Goal: Check status: Check status

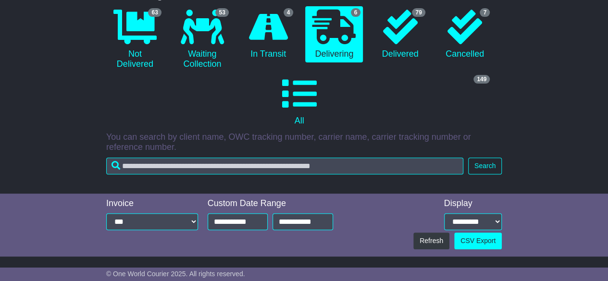
scroll to position [25, 0]
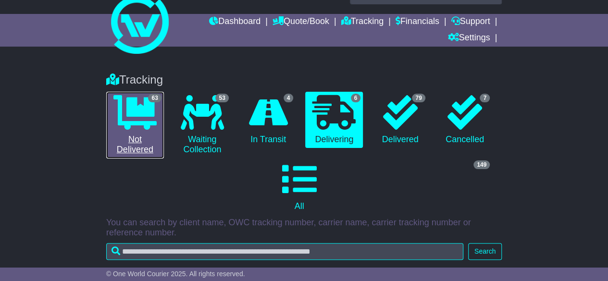
click at [142, 135] on link "63 Not Delivered" at bounding box center [135, 125] width 58 height 67
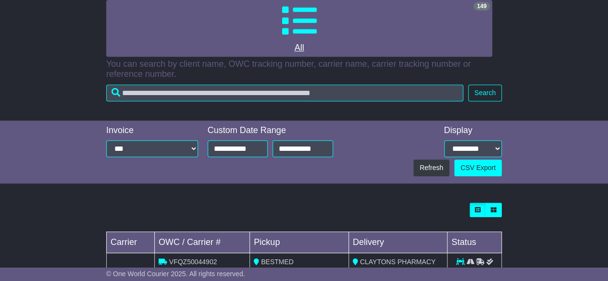
scroll to position [175, 0]
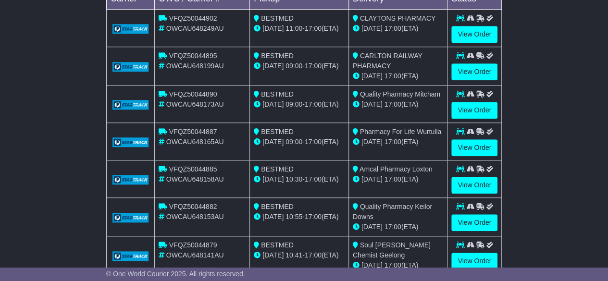
scroll to position [417, 0]
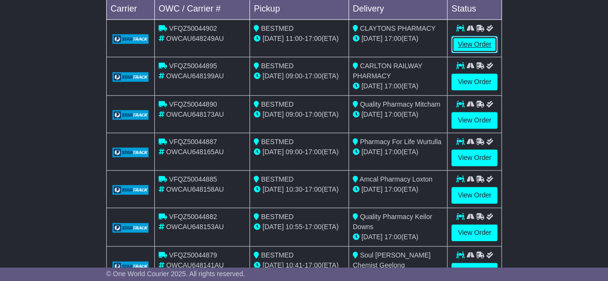
click at [474, 36] on link "View Order" at bounding box center [474, 44] width 46 height 17
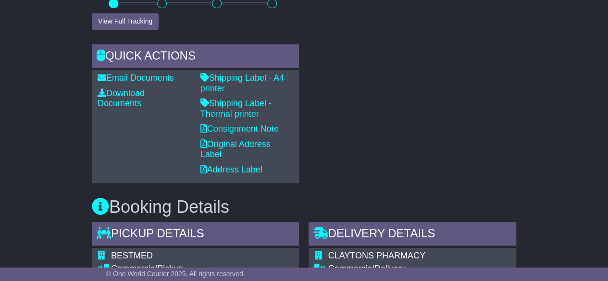
scroll to position [436, 0]
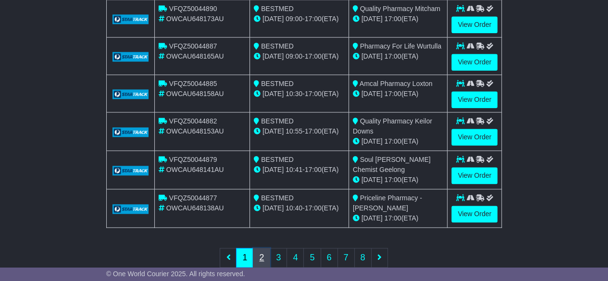
click at [261, 248] on link "2" at bounding box center [261, 258] width 17 height 20
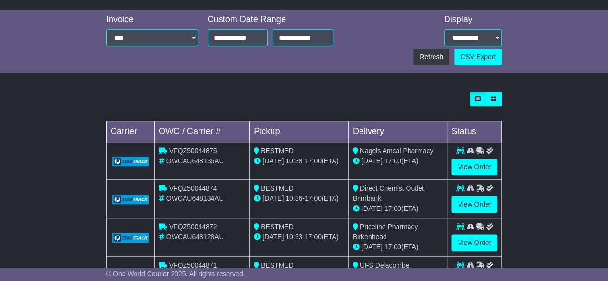
scroll to position [295, 0]
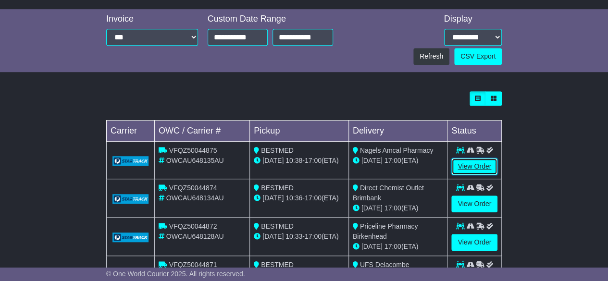
click at [476, 158] on link "View Order" at bounding box center [474, 166] width 46 height 17
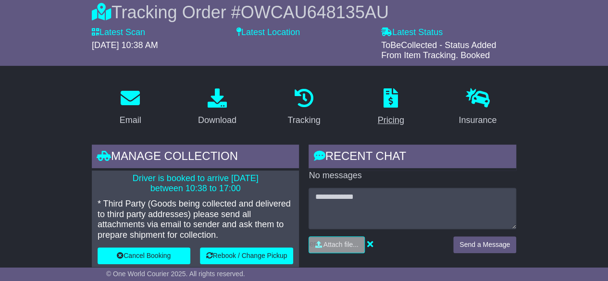
scroll to position [105, 0]
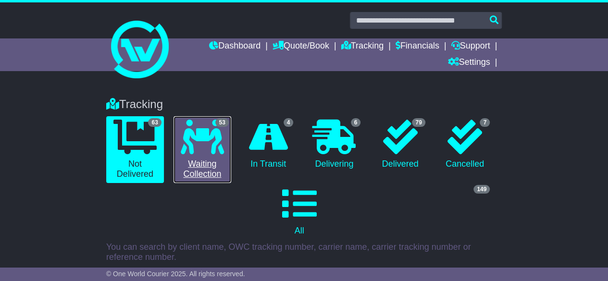
click at [215, 147] on icon at bounding box center [202, 137] width 43 height 35
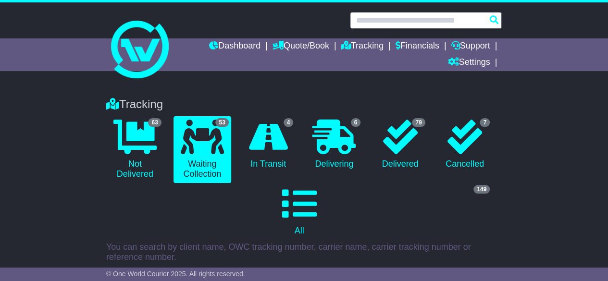
click at [401, 16] on input "text" at bounding box center [426, 20] width 152 height 17
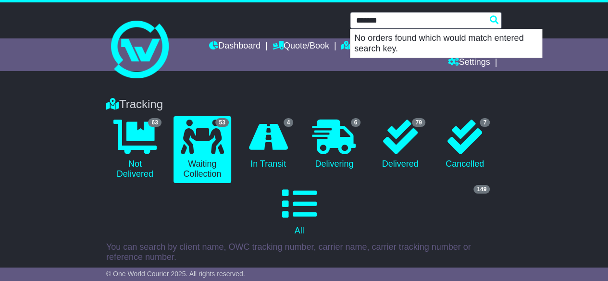
type input "*******"
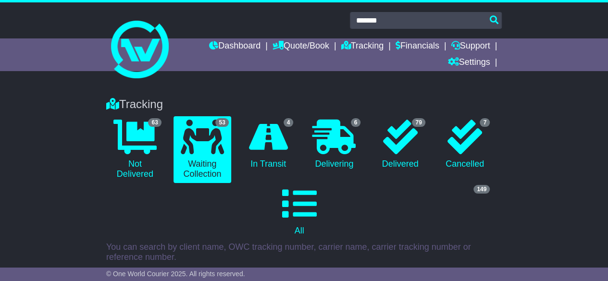
click at [342, 67] on ul "Dashboard Quote/Book Domestic International Saved Quotes Drafts Domestic Quote …" at bounding box center [339, 54] width 323 height 33
click at [361, 49] on link "Tracking" at bounding box center [362, 46] width 42 height 16
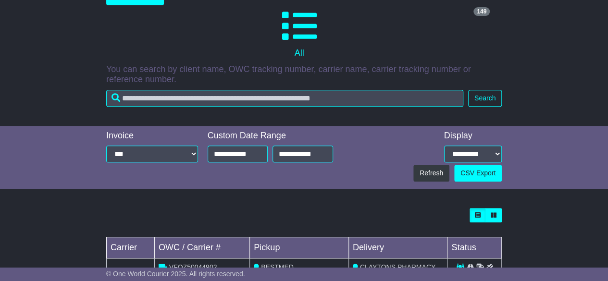
scroll to position [213, 0]
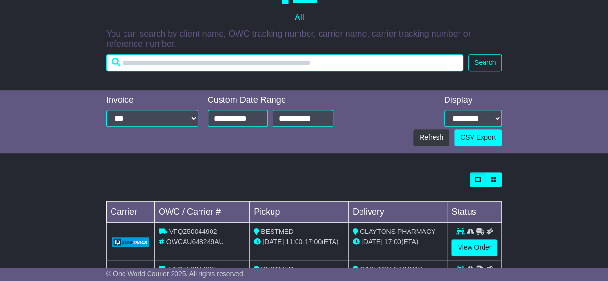
click at [281, 61] on input "text" at bounding box center [284, 62] width 357 height 17
type input "*****"
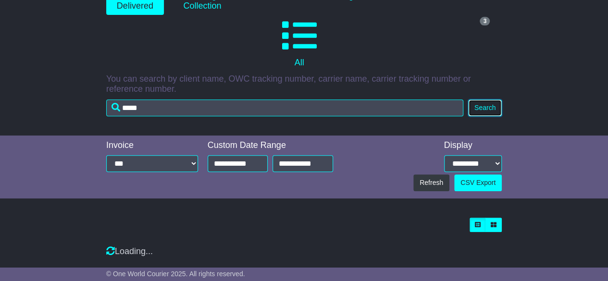
scroll to position [206, 0]
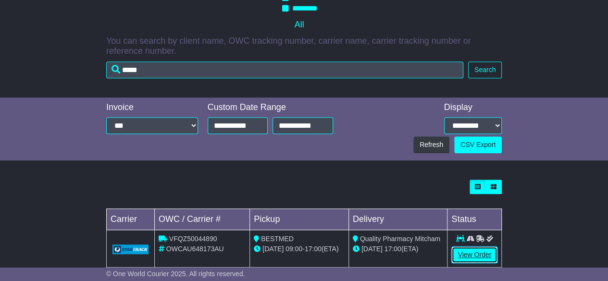
click at [479, 246] on link "View Order" at bounding box center [474, 254] width 46 height 17
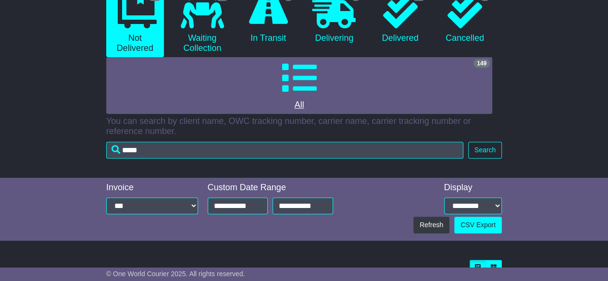
scroll to position [125, 0]
click at [289, 103] on link "149 All" at bounding box center [299, 86] width 386 height 57
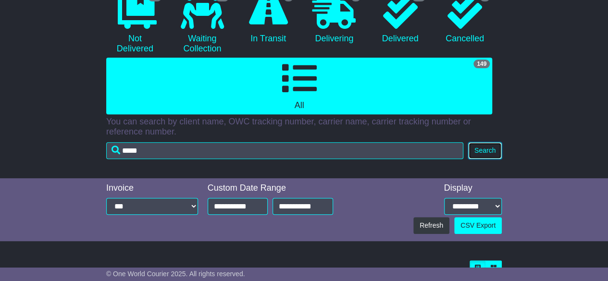
click at [479, 153] on button "Search" at bounding box center [485, 150] width 34 height 17
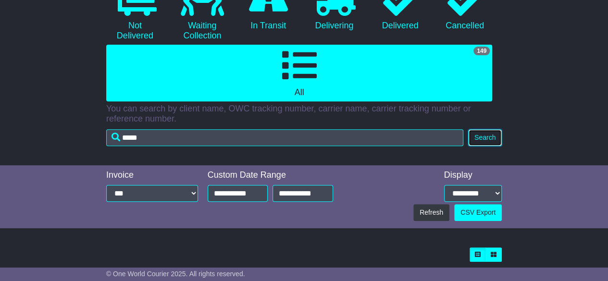
scroll to position [136, 0]
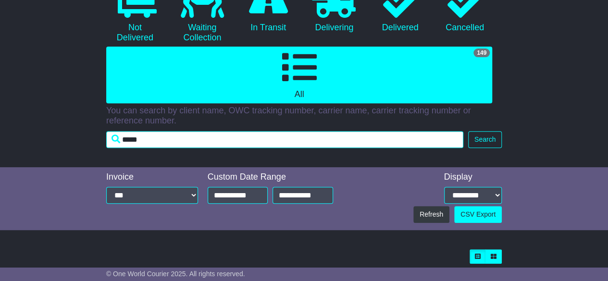
click at [300, 142] on input "*****" at bounding box center [284, 139] width 357 height 17
type input "*******"
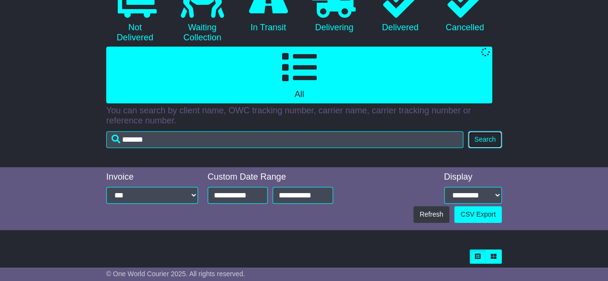
click at [487, 143] on button "Search" at bounding box center [485, 139] width 34 height 17
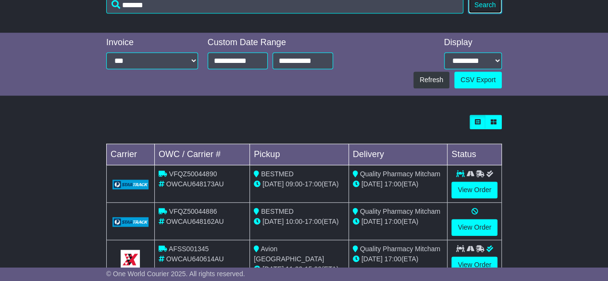
scroll to position [280, 0]
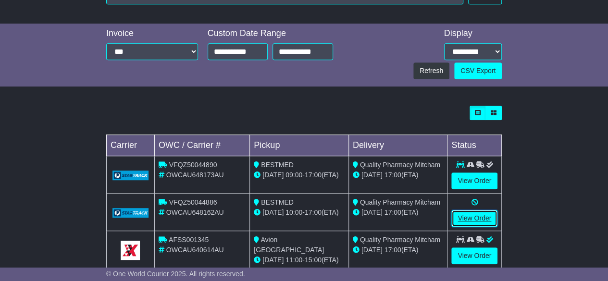
click at [481, 210] on link "View Order" at bounding box center [474, 218] width 46 height 17
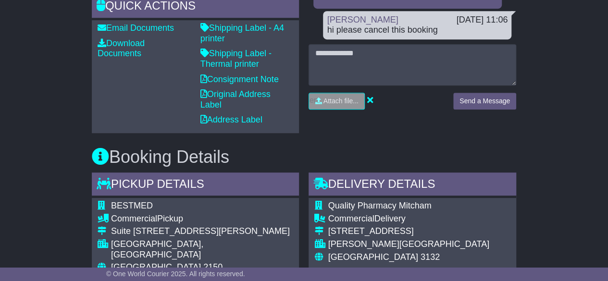
scroll to position [352, 0]
